Goal: Find specific page/section: Find specific page/section

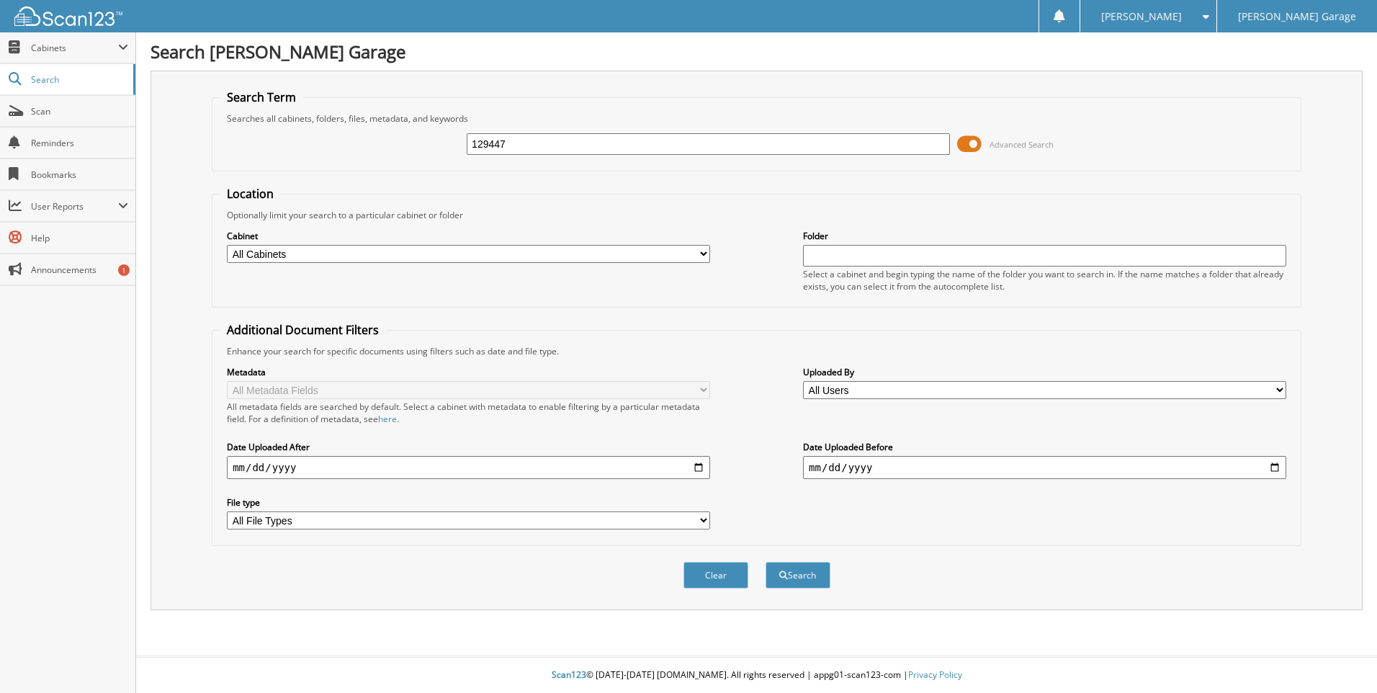
type input "129447"
click at [766, 562] on button "Search" at bounding box center [798, 575] width 65 height 27
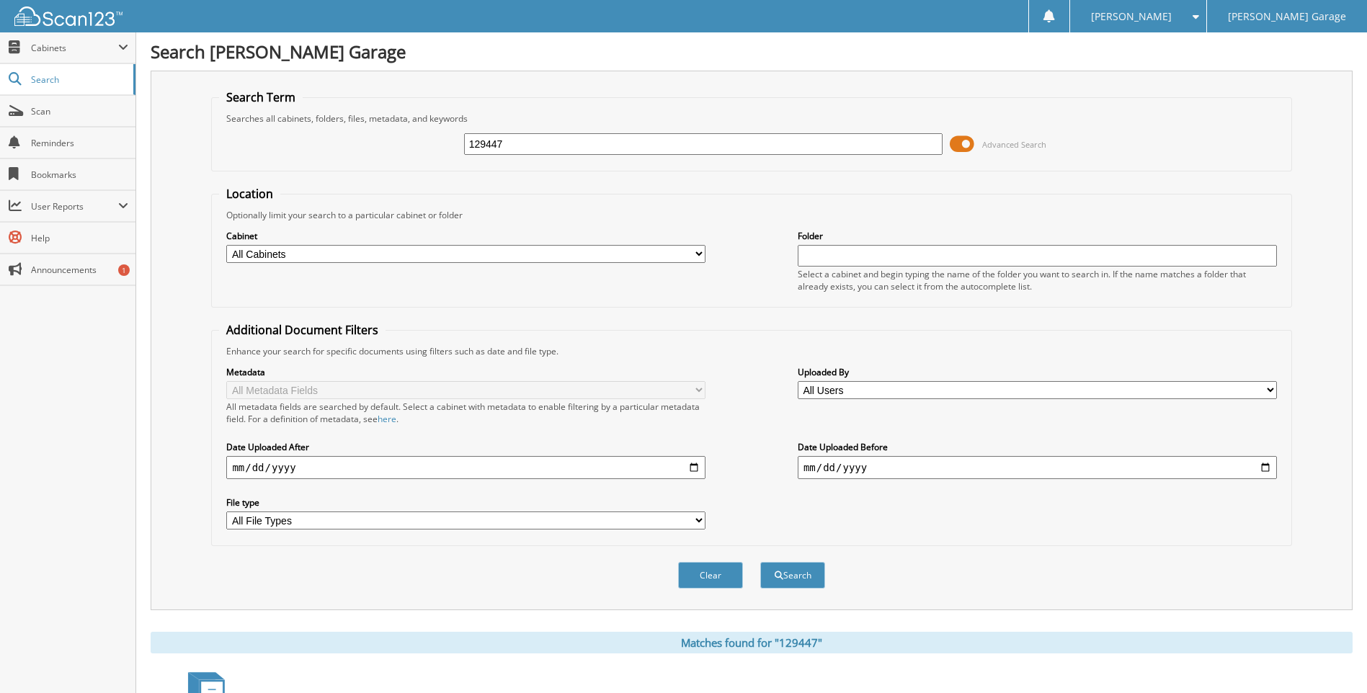
click at [584, 151] on input "129447" at bounding box center [703, 144] width 479 height 22
type input "129447 clam"
click at [760, 562] on button "Search" at bounding box center [792, 575] width 65 height 27
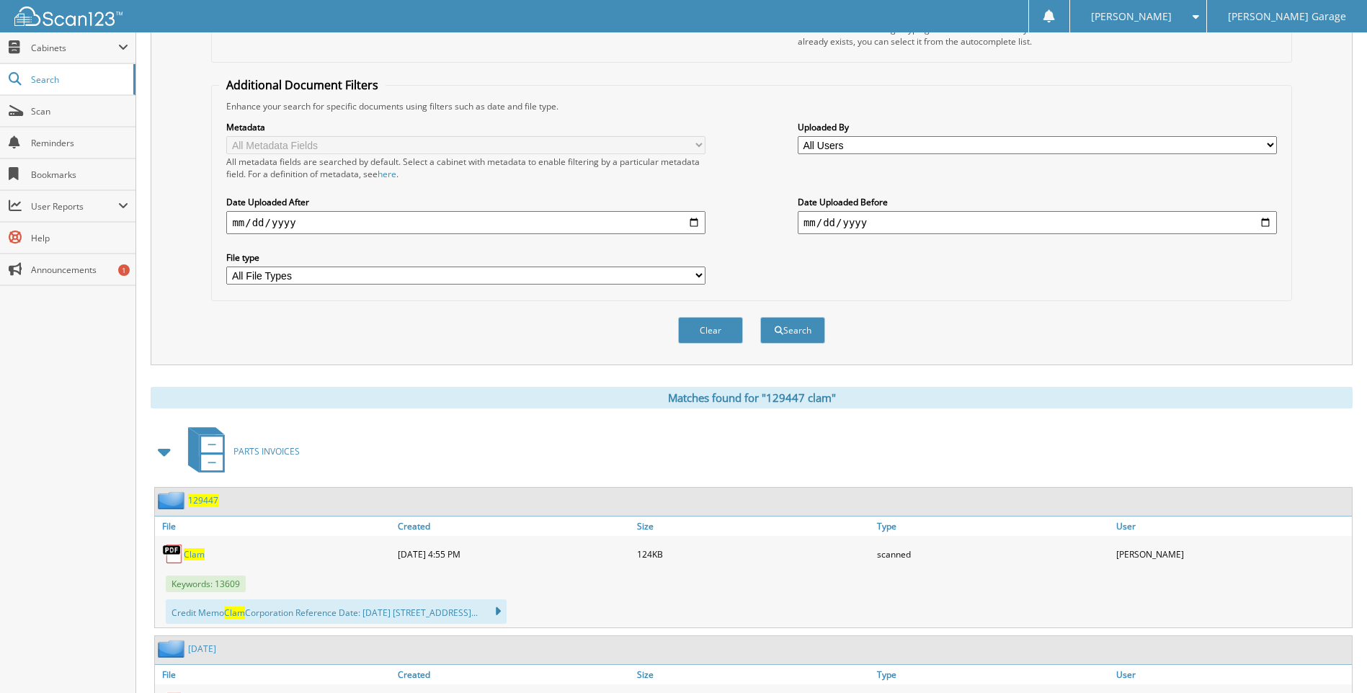
scroll to position [349, 0]
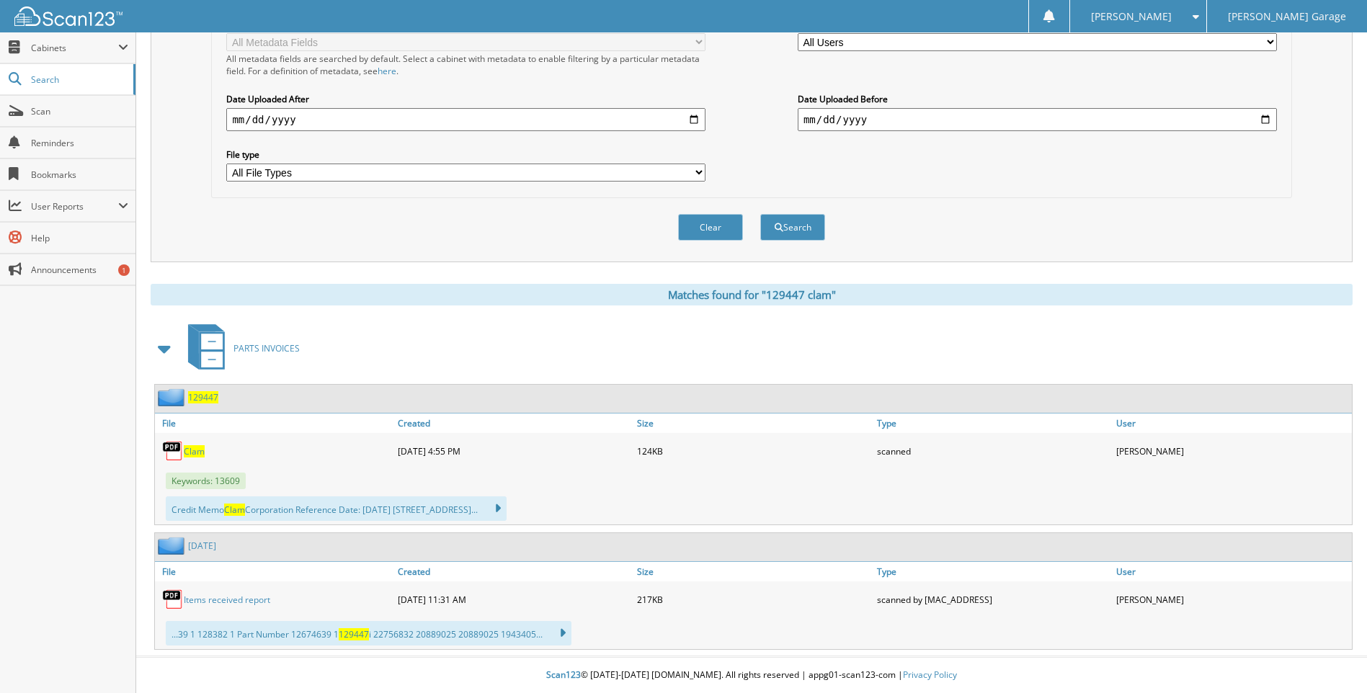
click at [199, 453] on span "Clam" at bounding box center [194, 451] width 21 height 12
click at [64, 115] on span "Scan" at bounding box center [79, 111] width 97 height 12
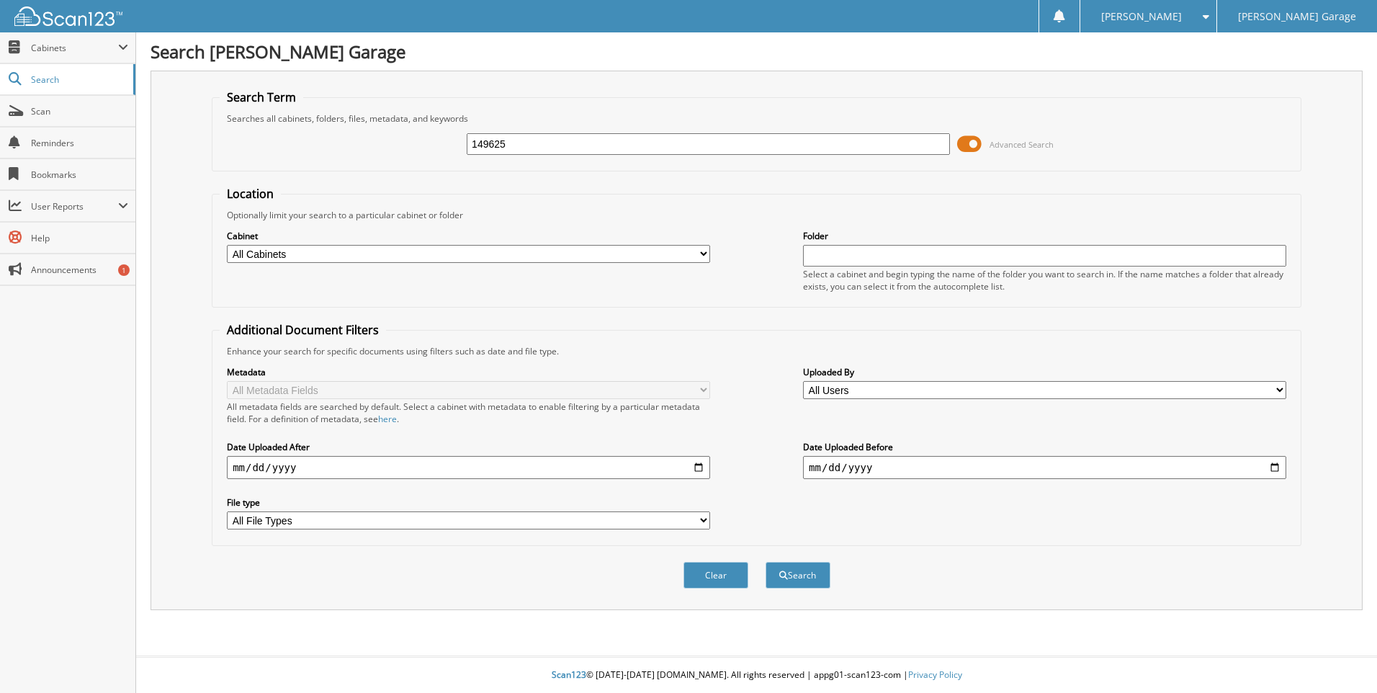
type input "149625"
click at [766, 562] on button "Search" at bounding box center [798, 575] width 65 height 27
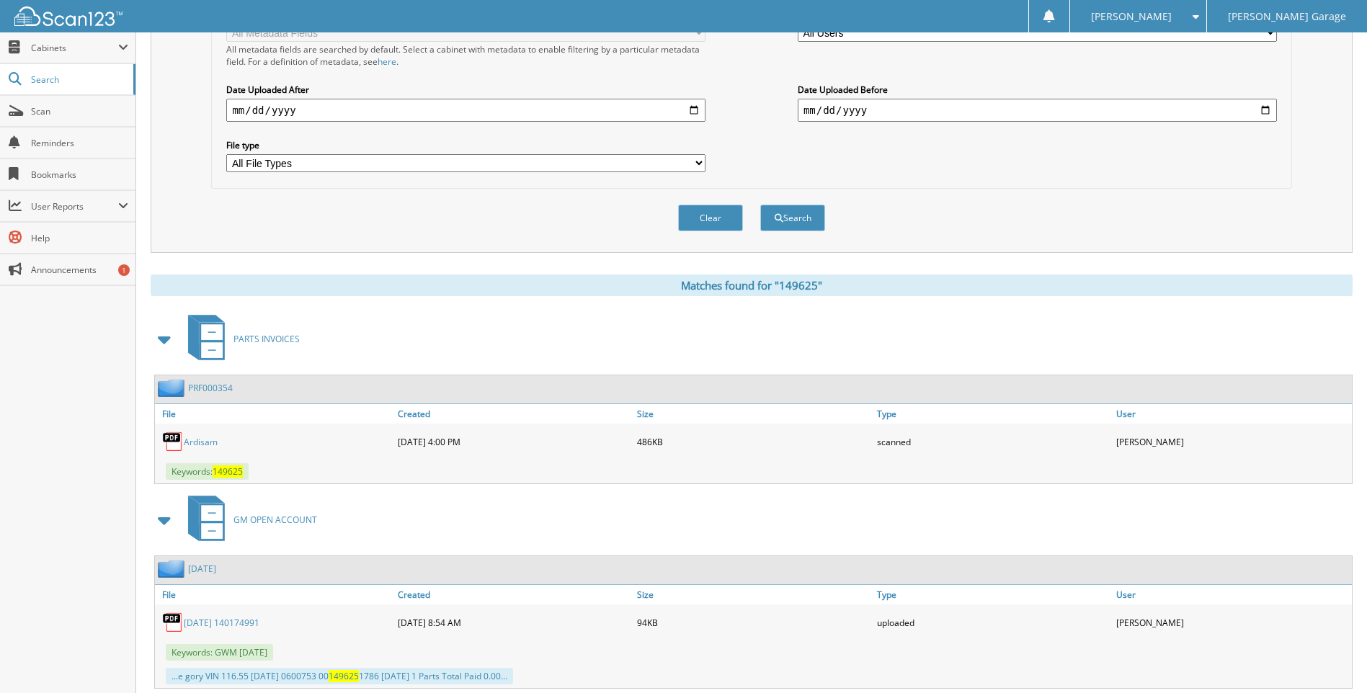
scroll to position [360, 0]
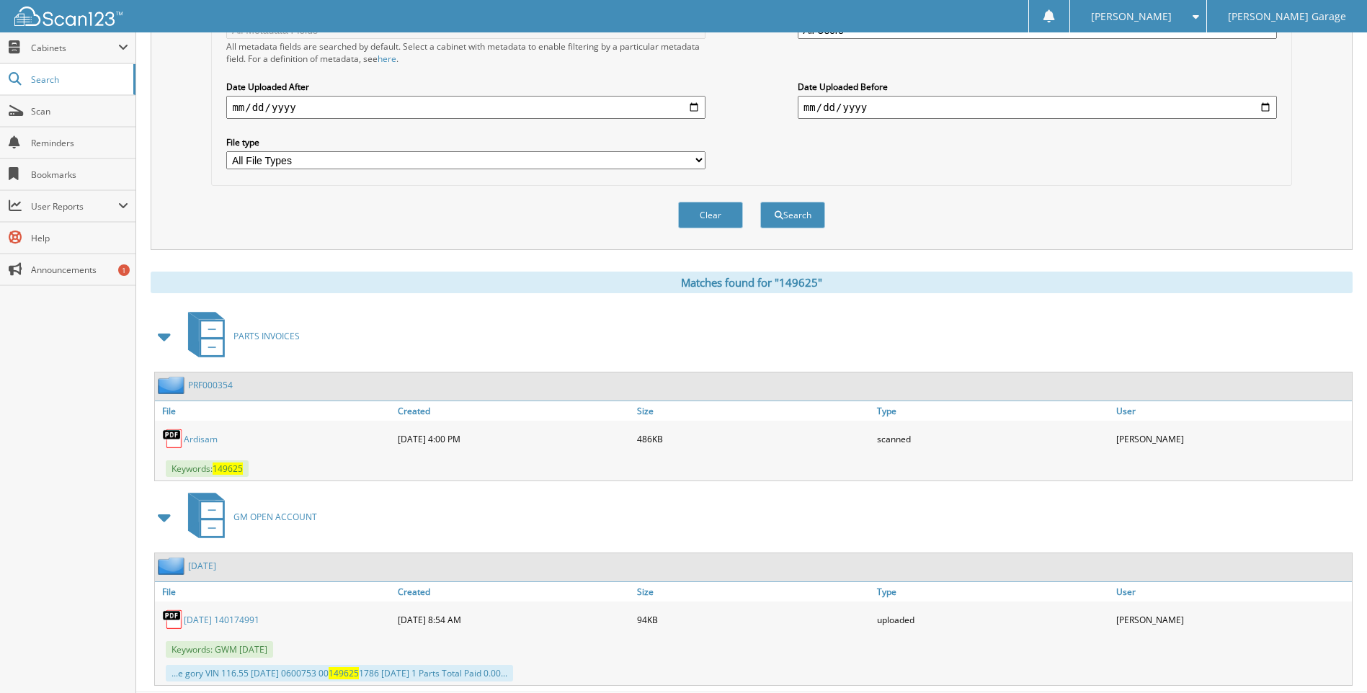
click at [202, 440] on link "Ardisam" at bounding box center [201, 439] width 34 height 12
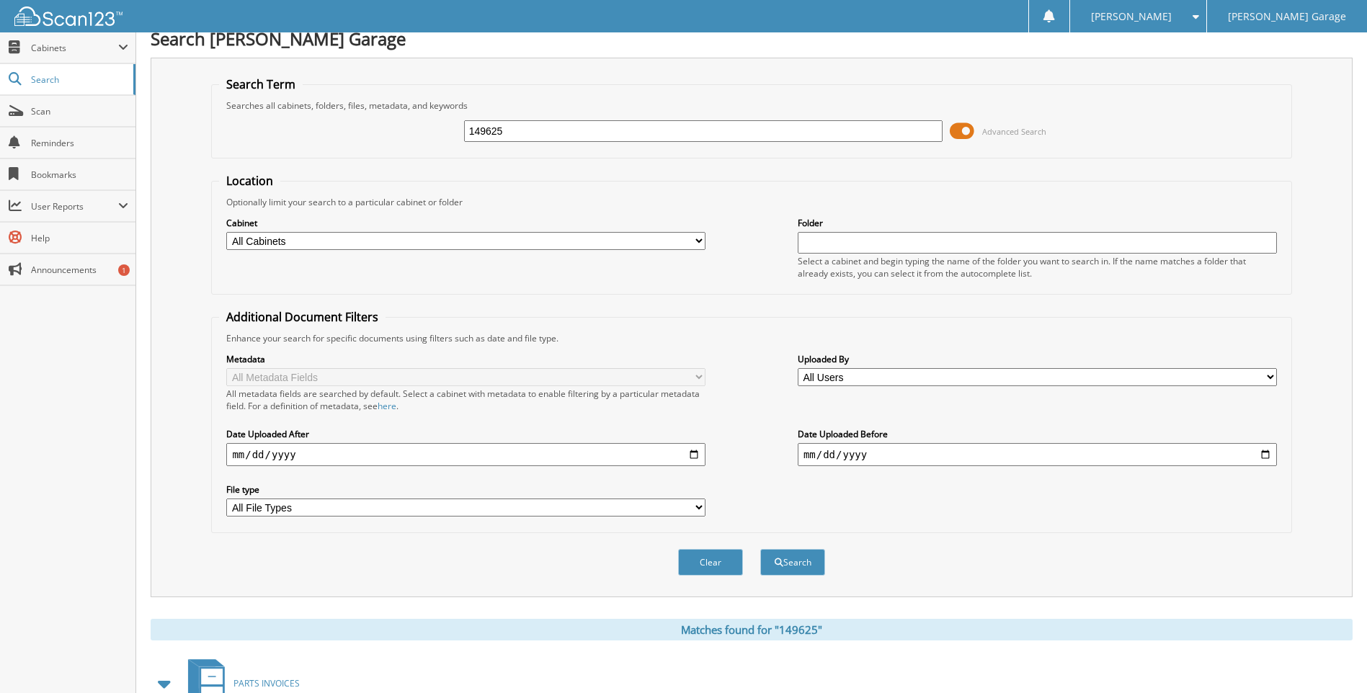
scroll to position [0, 0]
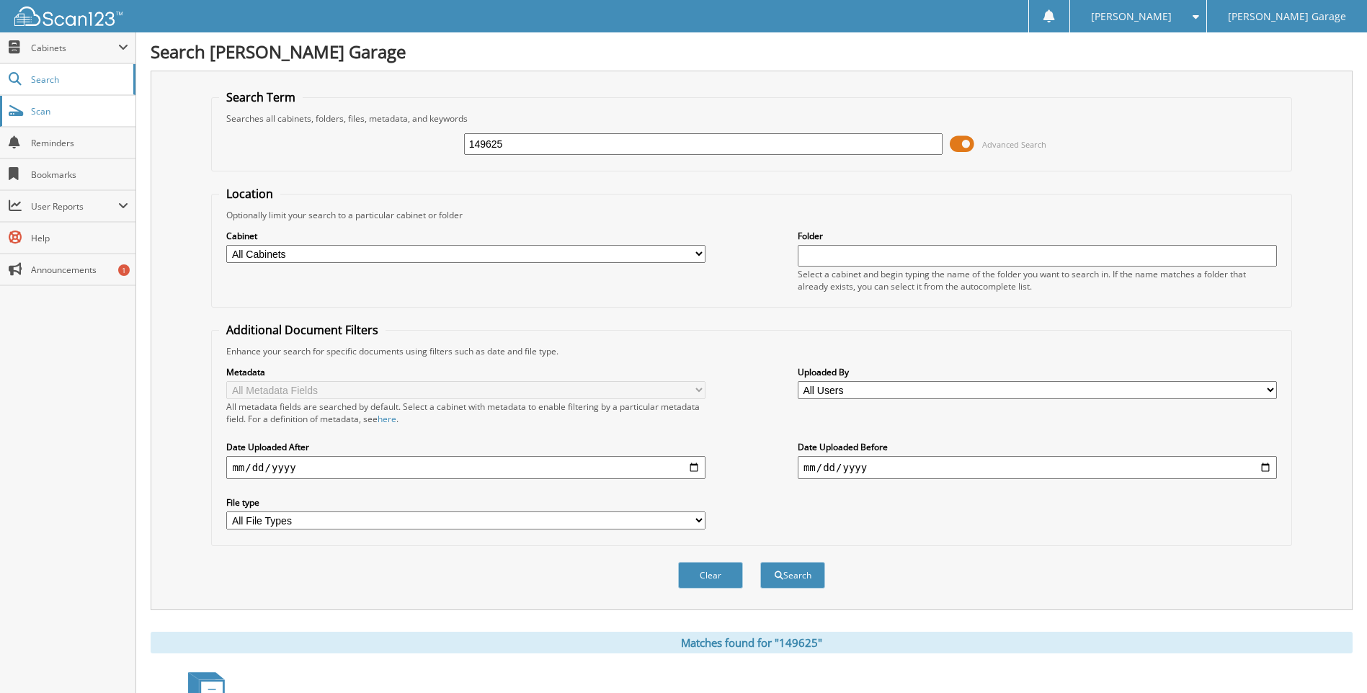
click at [85, 120] on link "Scan" at bounding box center [67, 111] width 135 height 31
